Goal: Navigation & Orientation: Find specific page/section

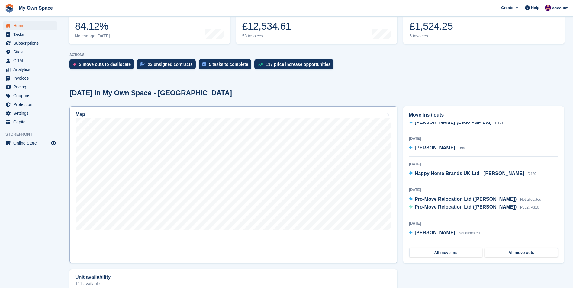
scroll to position [91, 0]
click at [78, 112] on h2 "Map" at bounding box center [81, 113] width 10 height 5
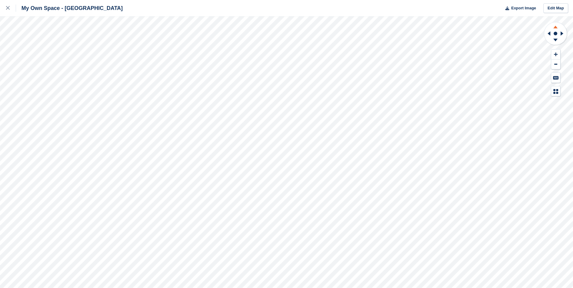
click at [556, 26] on icon at bounding box center [555, 27] width 4 height 3
click at [554, 38] on icon at bounding box center [556, 41] width 16 height 8
click at [6, 9] on icon at bounding box center [8, 8] width 4 height 4
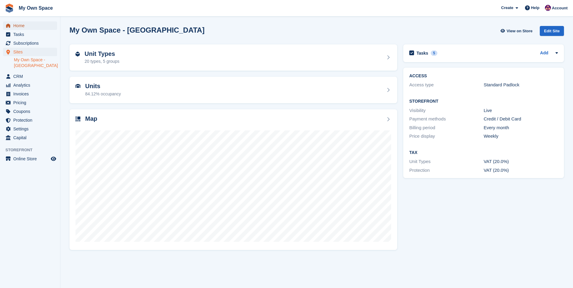
click at [17, 26] on span "Home" at bounding box center [31, 25] width 36 height 8
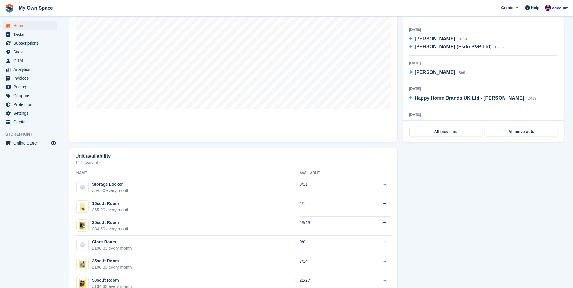
scroll to position [151, 0]
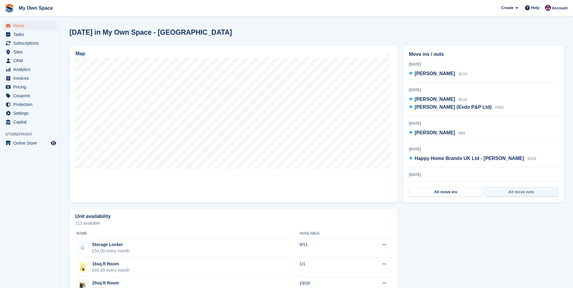
click at [516, 191] on link "All move outs" at bounding box center [521, 192] width 73 height 10
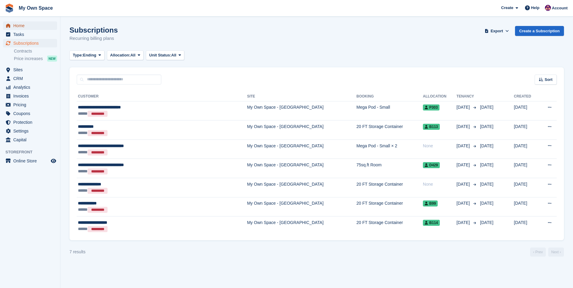
click at [18, 24] on span "Home" at bounding box center [31, 25] width 36 height 8
